Goal: Find specific page/section

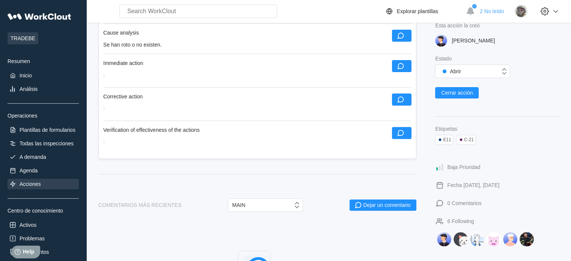
scroll to position [408, 0]
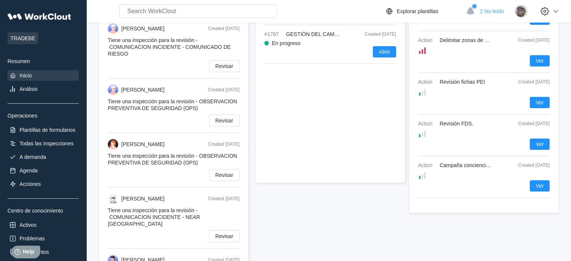
scroll to position [113, 0]
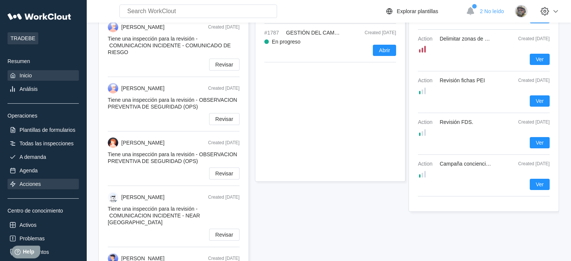
click at [48, 186] on div "Acciones" at bounding box center [43, 184] width 71 height 11
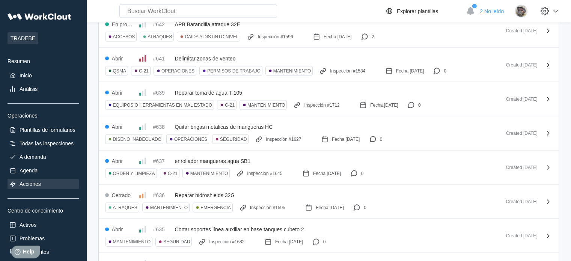
scroll to position [1616, 0]
